Goal: Information Seeking & Learning: Find specific fact

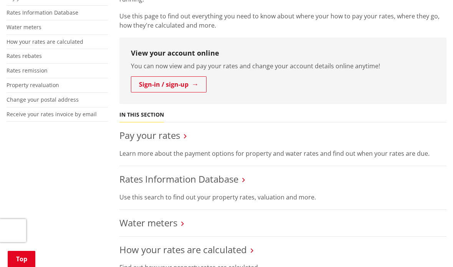
scroll to position [215, 0]
click at [244, 176] on icon at bounding box center [243, 179] width 3 height 7
click at [238, 172] on link "Rates Information Database" at bounding box center [178, 178] width 119 height 13
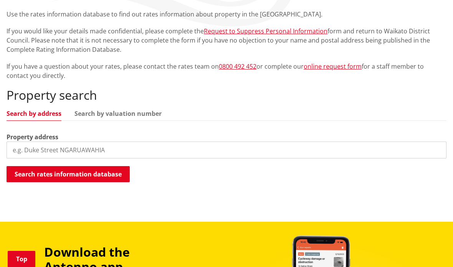
scroll to position [203, 0]
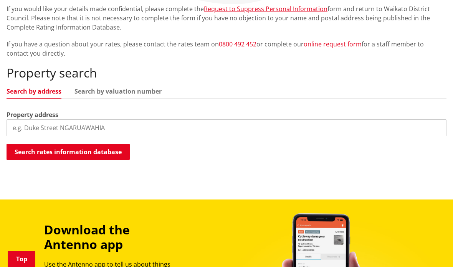
click at [135, 119] on input "search" at bounding box center [227, 127] width 440 height 17
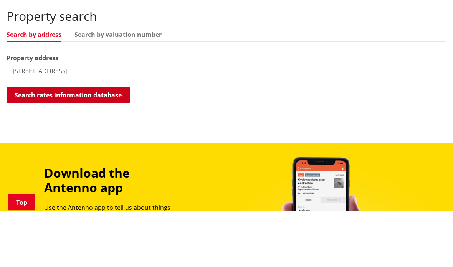
type input "10 Kotuku way"
click at [36, 144] on button "Search rates information database" at bounding box center [68, 152] width 123 height 16
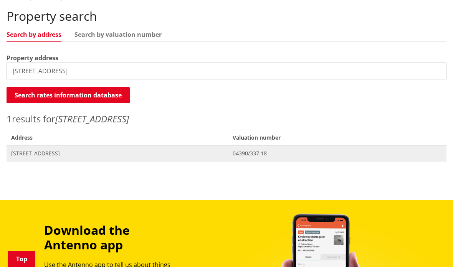
click at [33, 145] on span "Address 10 Kotuku Way TE KAUWHATA" at bounding box center [117, 153] width 221 height 16
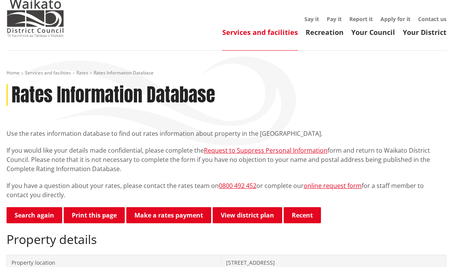
scroll to position [66, 0]
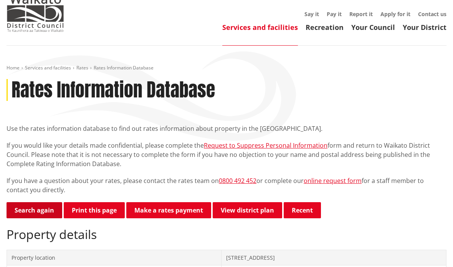
click at [20, 203] on link "Search again" at bounding box center [35, 211] width 56 height 16
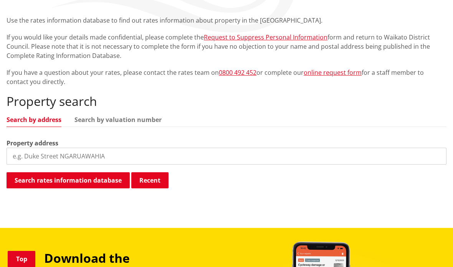
click at [28, 148] on input "search" at bounding box center [227, 156] width 440 height 17
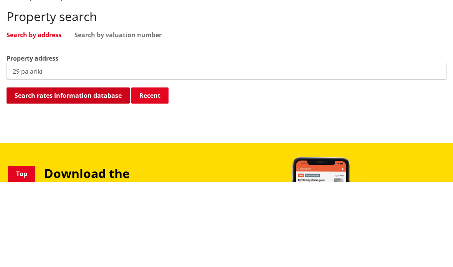
type input "29 pa ariki"
click at [40, 173] on button "Search rates information database" at bounding box center [68, 181] width 123 height 16
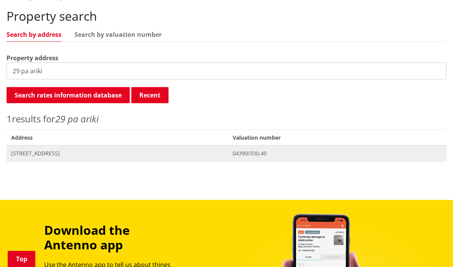
click at [70, 150] on span "[STREET_ADDRESS]" at bounding box center [117, 154] width 212 height 8
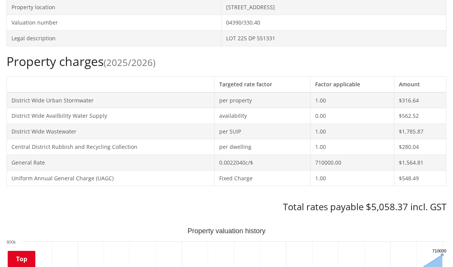
scroll to position [318, 0]
